Goal: Information Seeking & Learning: Learn about a topic

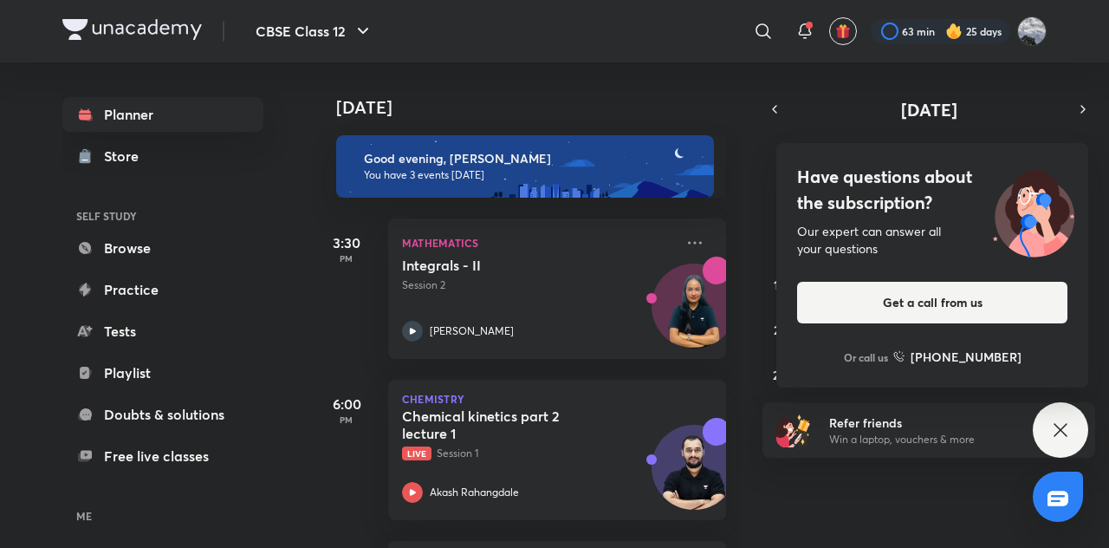
scroll to position [160, 0]
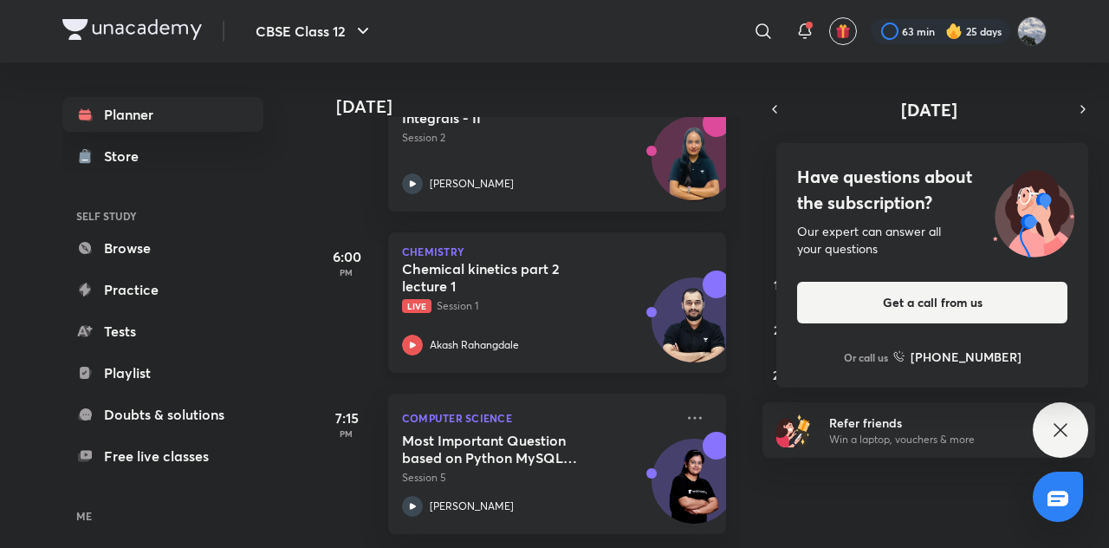
click at [549, 260] on h5 "Chemical kinetics part 2 lecture 1" at bounding box center [510, 277] width 216 height 35
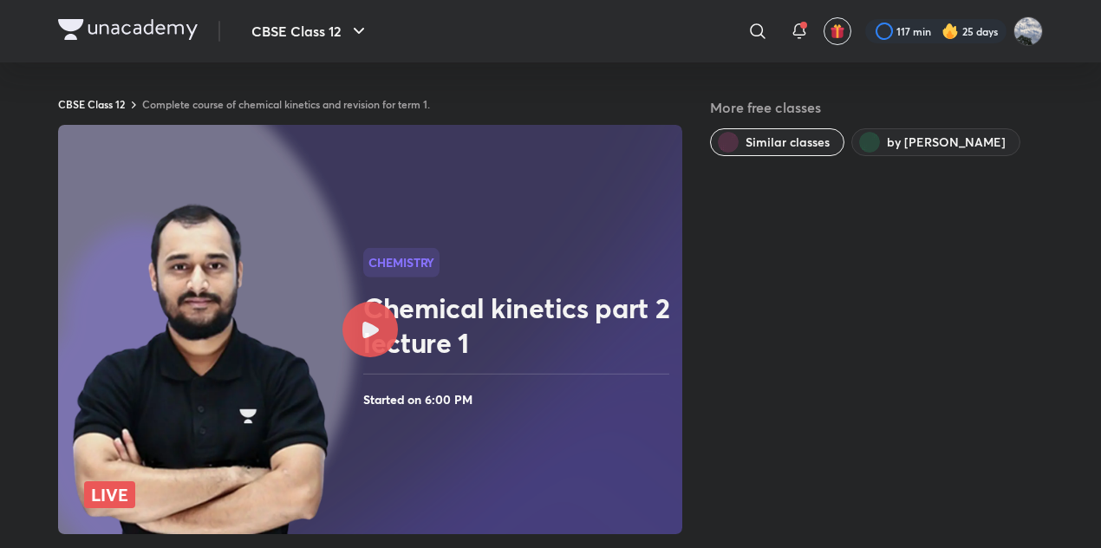
click at [380, 337] on div at bounding box center [369, 329] width 55 height 55
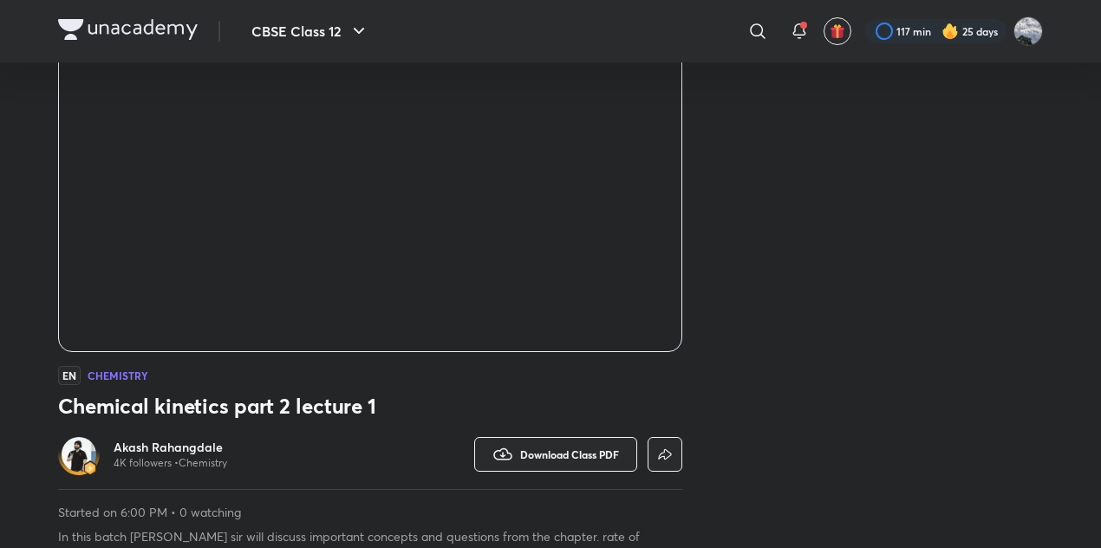
scroll to position [187, 0]
